Goal: Task Accomplishment & Management: Manage account settings

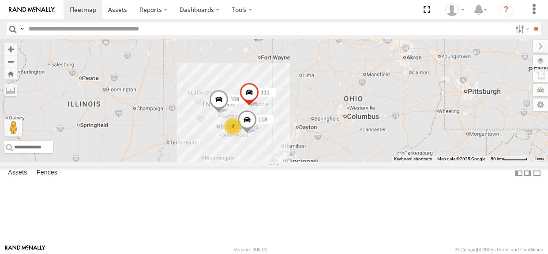
select select "**********"
click at [242, 135] on div "7" at bounding box center [233, 126] width 18 height 18
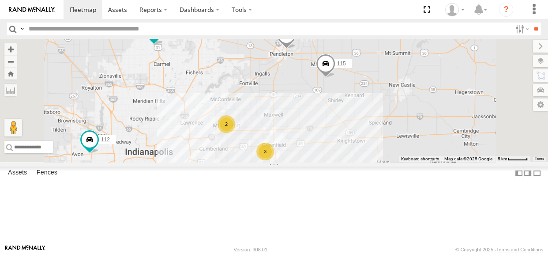
click at [274, 160] on div "3" at bounding box center [265, 151] width 18 height 18
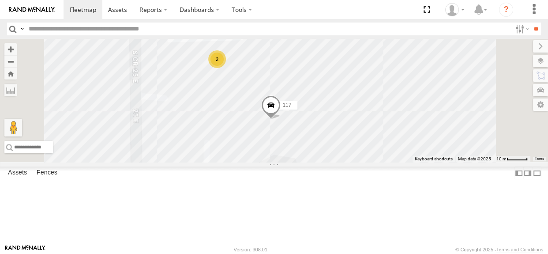
click at [226, 68] on div "2" at bounding box center [217, 59] width 18 height 18
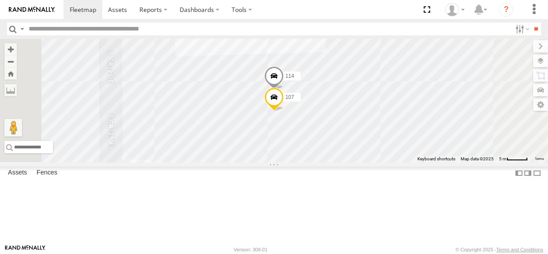
click at [284, 90] on span at bounding box center [273, 78] width 19 height 24
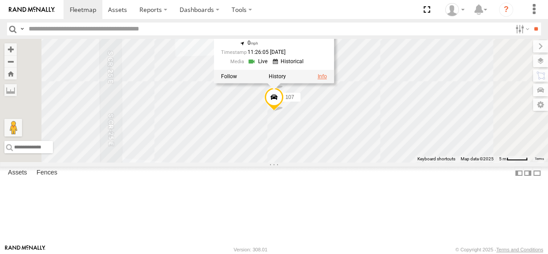
click at [327, 79] on link at bounding box center [321, 76] width 9 height 6
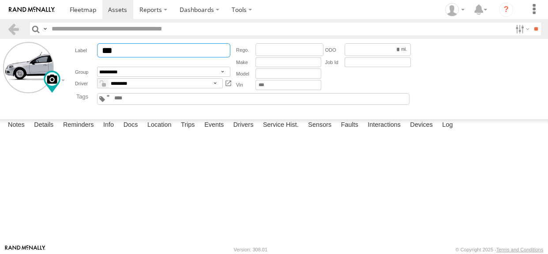
click at [153, 52] on input "***" at bounding box center [163, 50] width 133 height 14
type input "*"
type input "***"
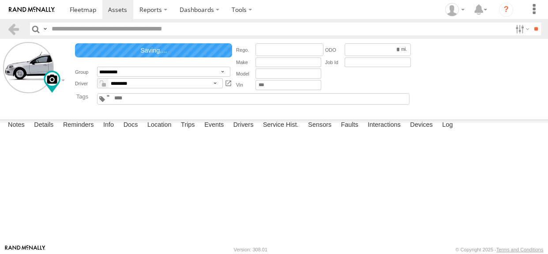
click at [0, 0] on textarea at bounding box center [0, 0] width 0 height 0
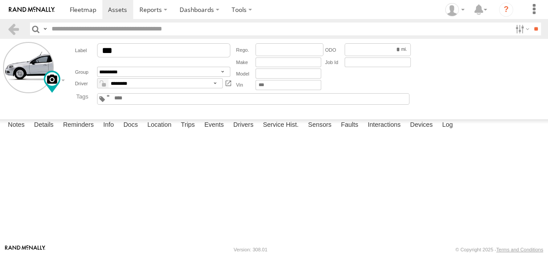
type textarea "***"
click at [0, 0] on button "Save" at bounding box center [0, 0] width 0 height 0
click at [88, 6] on span at bounding box center [83, 9] width 26 height 8
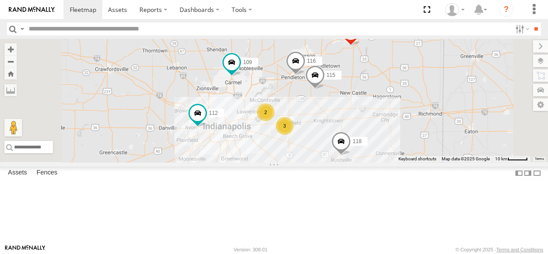
click at [293, 134] on div "3" at bounding box center [285, 126] width 18 height 18
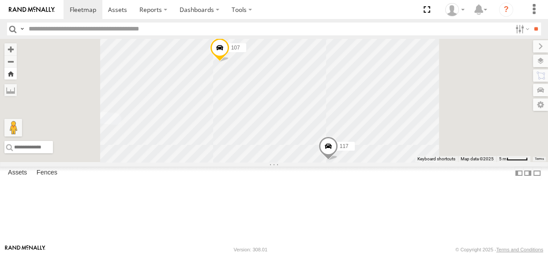
click at [17, 74] on button "Zoom Home" at bounding box center [10, 73] width 12 height 12
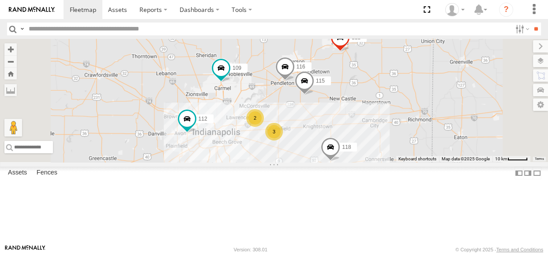
drag, startPoint x: 333, startPoint y: 127, endPoint x: 322, endPoint y: 132, distance: 12.6
click at [322, 132] on div "3 116 2 118 115 109 111 112" at bounding box center [274, 100] width 548 height 123
click at [264, 127] on div "2" at bounding box center [255, 118] width 18 height 18
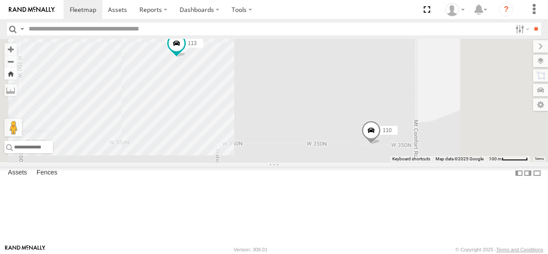
click at [17, 75] on button "Zoom Home" at bounding box center [10, 73] width 12 height 12
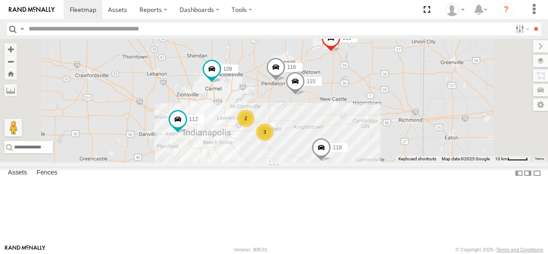
drag, startPoint x: 347, startPoint y: 128, endPoint x: 326, endPoint y: 135, distance: 21.8
click at [326, 135] on div "3 116 2 118 115 109 111 112" at bounding box center [274, 100] width 548 height 123
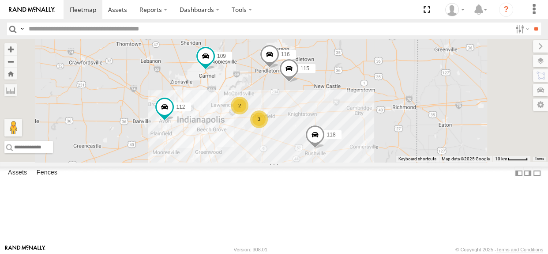
drag, startPoint x: 277, startPoint y: 127, endPoint x: 270, endPoint y: 113, distance: 15.4
click at [270, 113] on div "3 116 2 118 115 109 111 112" at bounding box center [274, 100] width 548 height 123
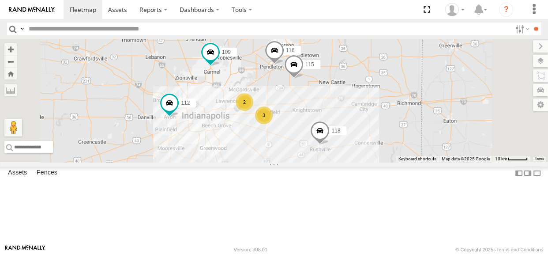
drag, startPoint x: 384, startPoint y: 175, endPoint x: 392, endPoint y: 167, distance: 11.9
click at [392, 162] on div "3 116 2 118 115 109 111 112" at bounding box center [274, 100] width 548 height 123
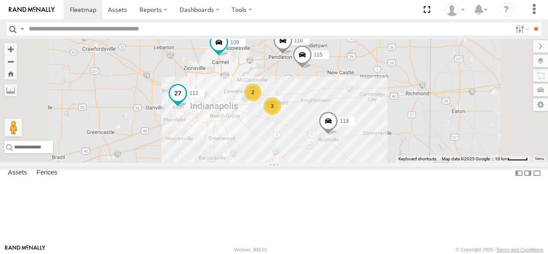
click at [186, 101] on span at bounding box center [178, 93] width 16 height 16
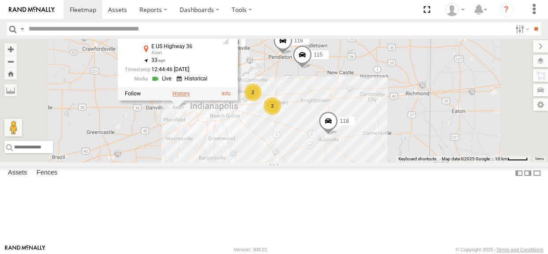
click at [190, 97] on label at bounding box center [180, 93] width 17 height 6
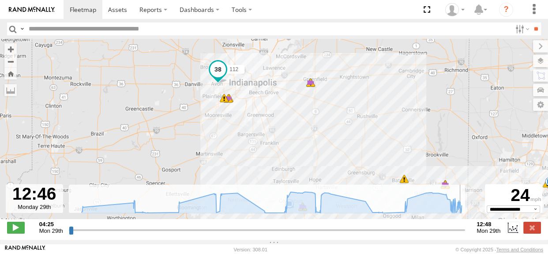
drag, startPoint x: 71, startPoint y: 234, endPoint x: 459, endPoint y: 237, distance: 387.1
type input "**********"
click at [459, 234] on input "range" at bounding box center [267, 229] width 396 height 8
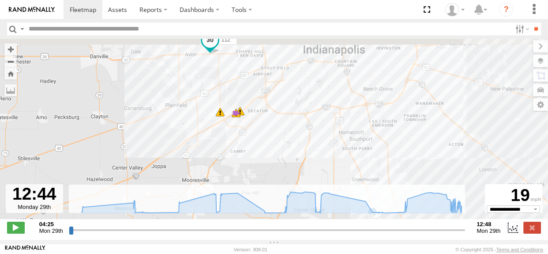
drag, startPoint x: 228, startPoint y: 85, endPoint x: 247, endPoint y: 152, distance: 69.9
click at [247, 152] on div "112 04:37 Mon 04:38 Mon 04:38 Mon 05:46 Mon 05:56 Mon 06:37 Mon 06:38 Mon 08:35…" at bounding box center [274, 133] width 548 height 189
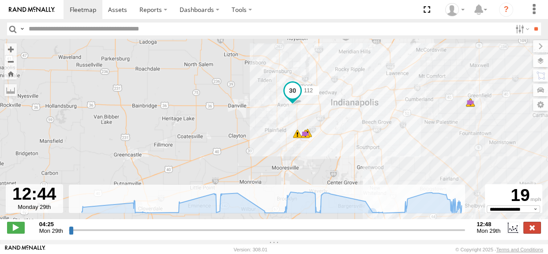
click at [531, 229] on label at bounding box center [532, 226] width 18 height 11
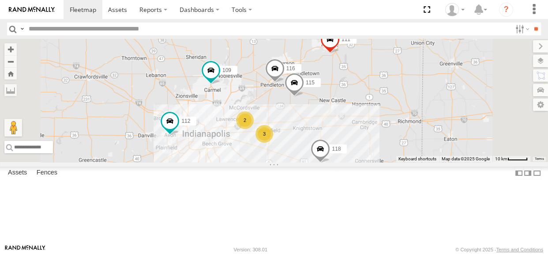
drag, startPoint x: 340, startPoint y: 121, endPoint x: 319, endPoint y: 141, distance: 29.0
click at [332, 150] on div "115 112 3 116 2 118 109 111" at bounding box center [274, 100] width 548 height 123
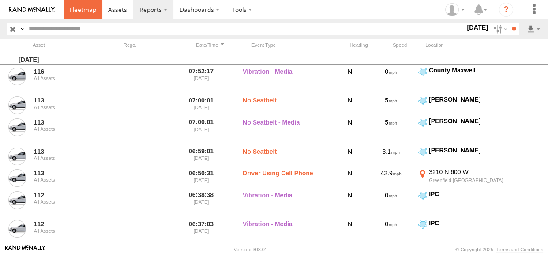
drag, startPoint x: 0, startPoint y: 0, endPoint x: 87, endPoint y: 7, distance: 87.6
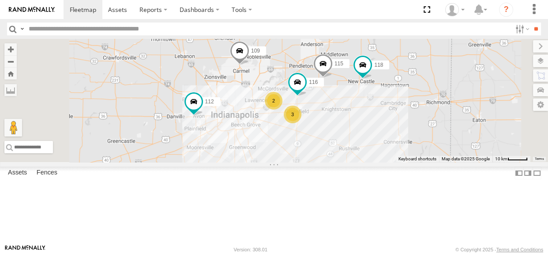
drag, startPoint x: 315, startPoint y: 133, endPoint x: 319, endPoint y: 105, distance: 27.6
click at [319, 105] on div "3 116 2 118 115 109 111 112" at bounding box center [274, 100] width 548 height 123
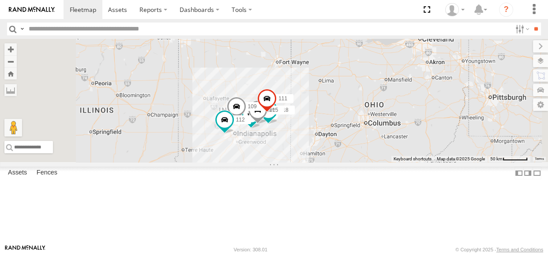
drag, startPoint x: 384, startPoint y: 174, endPoint x: 356, endPoint y: 178, distance: 28.1
click at [356, 162] on div "116 118 115 109 111 112" at bounding box center [274, 100] width 548 height 123
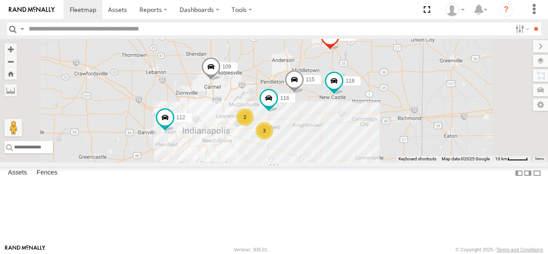
drag, startPoint x: 312, startPoint y: 112, endPoint x: 329, endPoint y: 143, distance: 34.7
click at [329, 143] on div "118 115 109 111 112 116 3 2" at bounding box center [274, 100] width 548 height 123
